Goal: Task Accomplishment & Management: Manage account settings

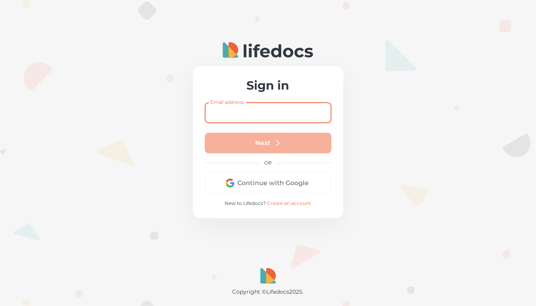
click at [262, 108] on input "Email address" at bounding box center [268, 112] width 127 height 21
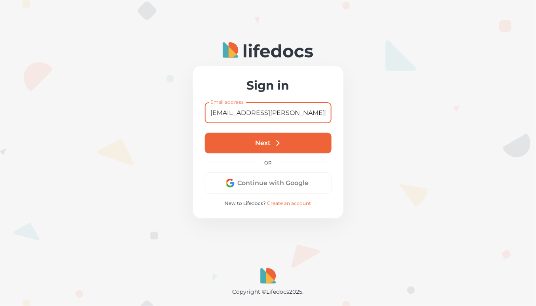
type input "[EMAIL_ADDRESS][PERSON_NAME][DOMAIN_NAME]"
click at [261, 143] on button "Next" at bounding box center [268, 143] width 127 height 21
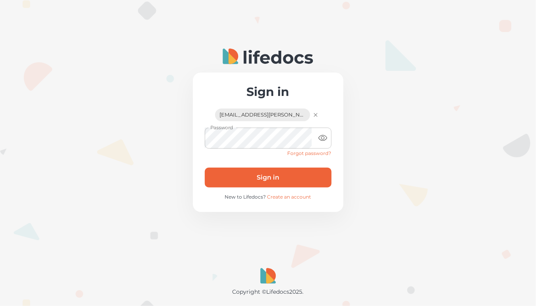
click at [264, 171] on button "Sign in" at bounding box center [268, 178] width 127 height 20
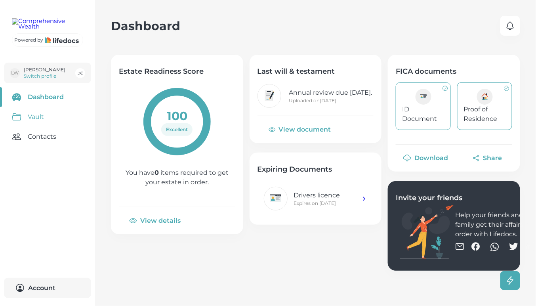
click at [38, 127] on link "Vault" at bounding box center [47, 117] width 95 height 20
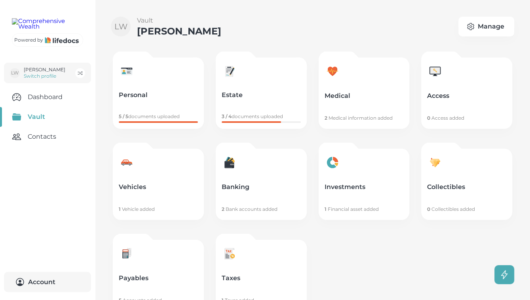
click at [166, 265] on link "Payables 5 Accounts added" at bounding box center [158, 275] width 91 height 71
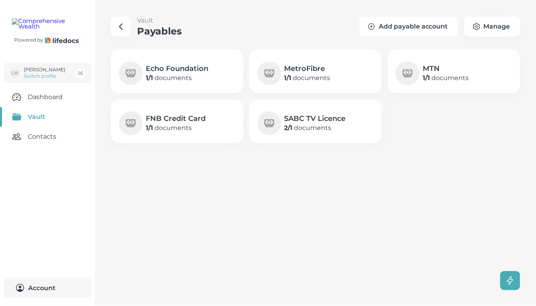
click at [401, 23] on button "Add payable account" at bounding box center [408, 27] width 99 height 20
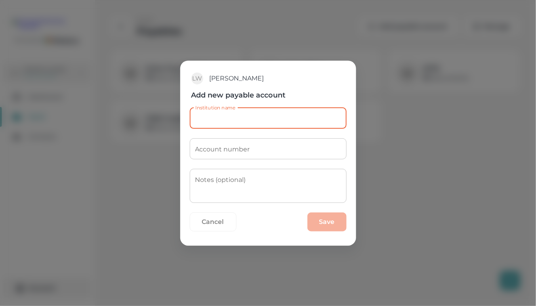
click at [226, 121] on input "Institution name" at bounding box center [268, 118] width 157 height 21
type input "CA Trust"
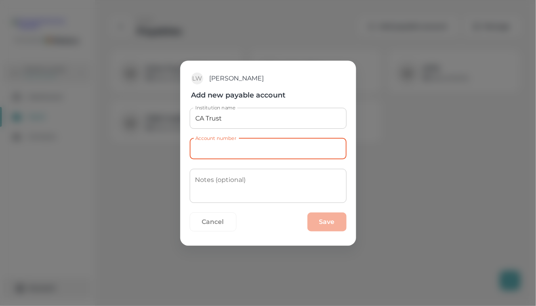
click at [243, 152] on input "Account number" at bounding box center [268, 148] width 157 height 21
paste input "INV0009707"
type input "INV0009707"
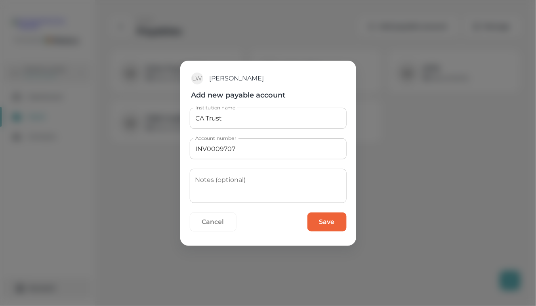
click at [327, 227] on button "Save" at bounding box center [326, 221] width 39 height 19
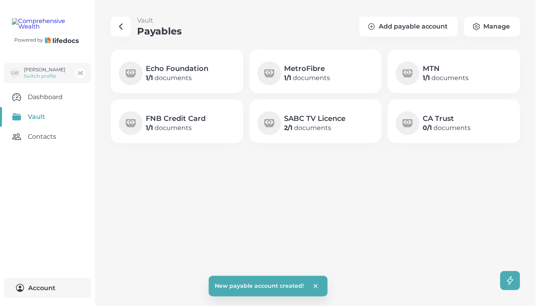
click at [438, 132] on p "0 / 1 documents" at bounding box center [447, 128] width 48 height 10
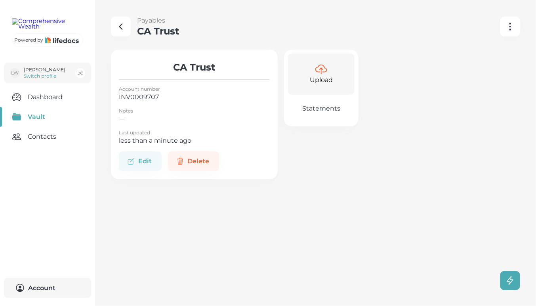
click at [322, 75] on p "Upload" at bounding box center [321, 80] width 23 height 10
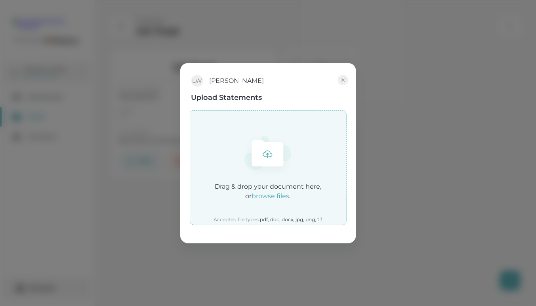
click at [270, 193] on em "browse files" at bounding box center [271, 196] width 38 height 8
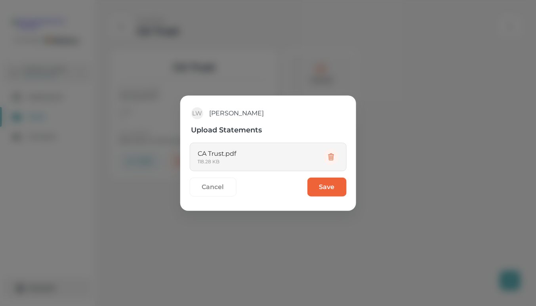
click at [336, 186] on button "Save" at bounding box center [326, 186] width 39 height 19
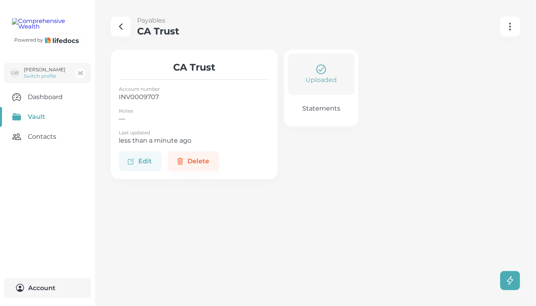
click at [152, 161] on button "Edit" at bounding box center [140, 161] width 43 height 20
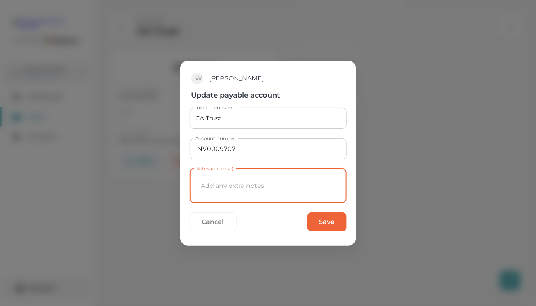
click at [229, 182] on textarea "Notes (optional)" at bounding box center [268, 185] width 146 height 21
type textarea "F"
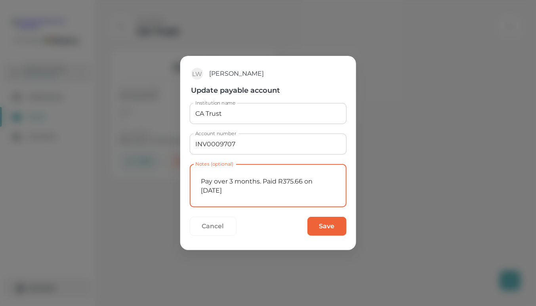
type textarea "Pay over 3 months. Paid R375.66 on [DATE]"
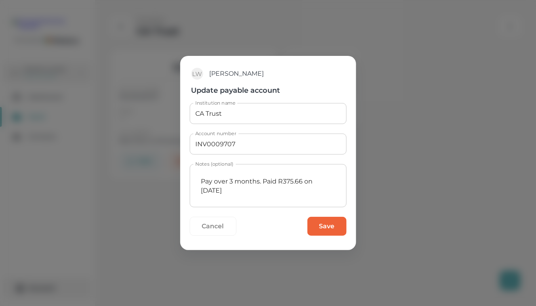
click at [337, 229] on button "Save" at bounding box center [326, 226] width 39 height 19
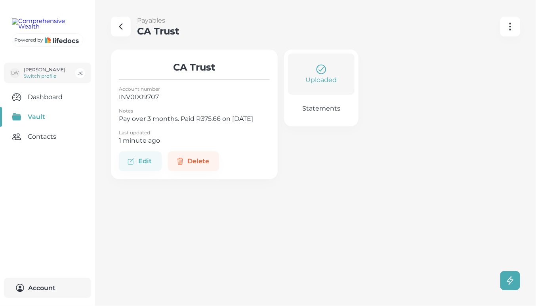
click at [119, 30] on icon "button" at bounding box center [121, 27] width 10 height 10
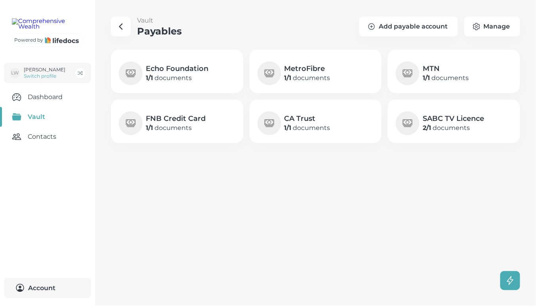
click at [119, 30] on icon "button" at bounding box center [121, 27] width 10 height 10
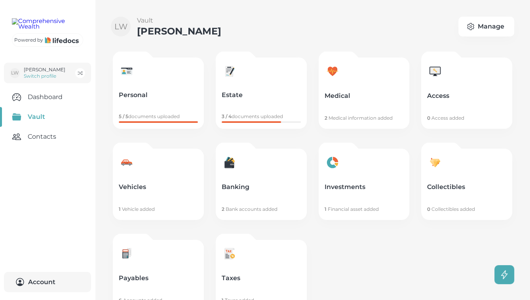
click at [119, 30] on div "LW" at bounding box center [121, 27] width 20 height 20
